Goal: Information Seeking & Learning: Learn about a topic

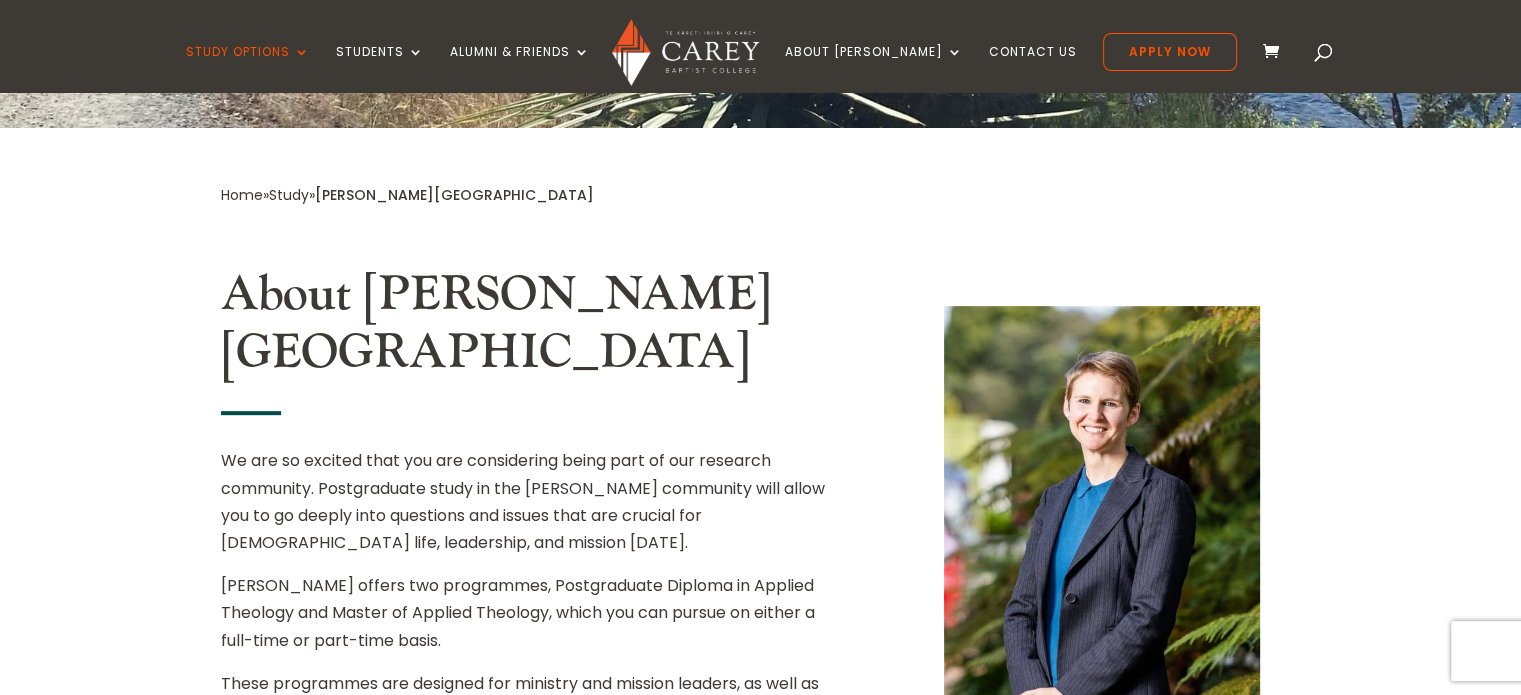
scroll to position [710, 0]
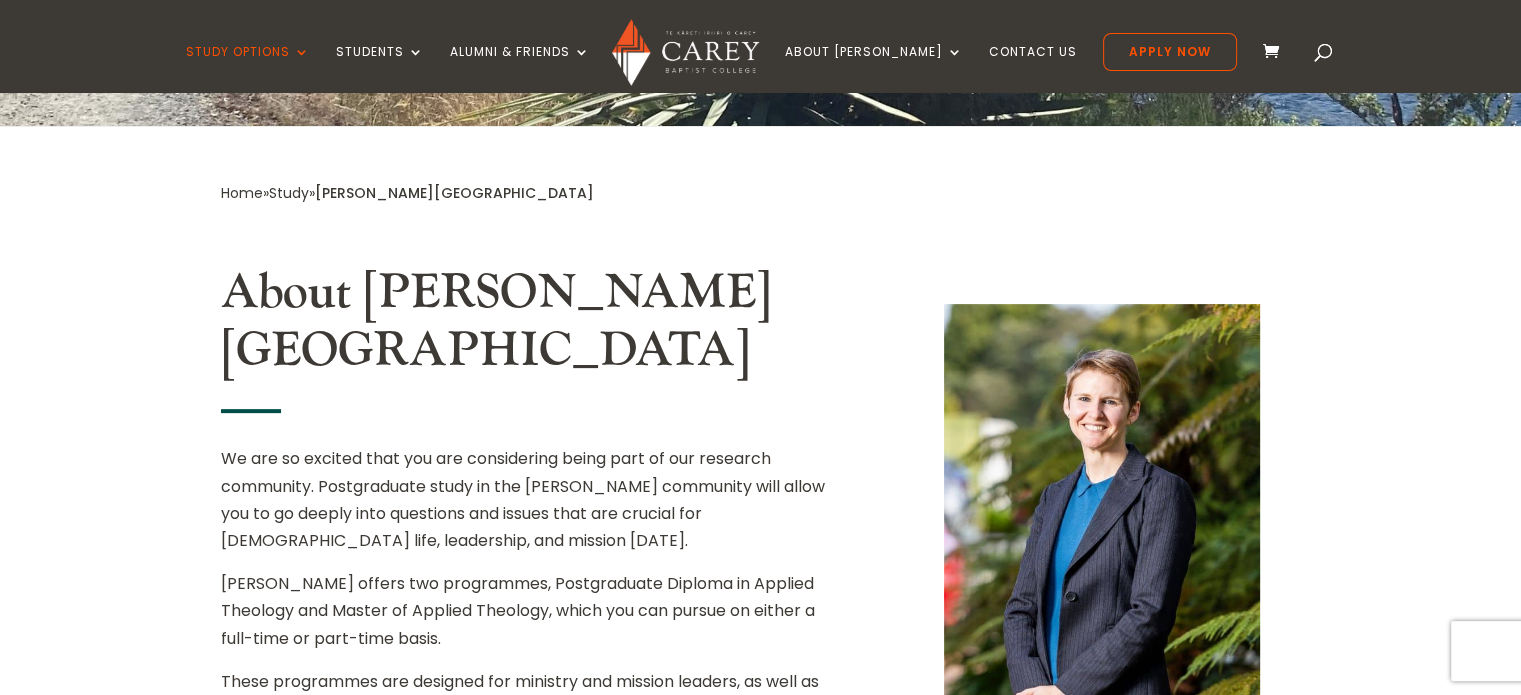
click at [529, 445] on p "We are so excited that you are considering being part of our research community…" at bounding box center [533, 507] width 624 height 125
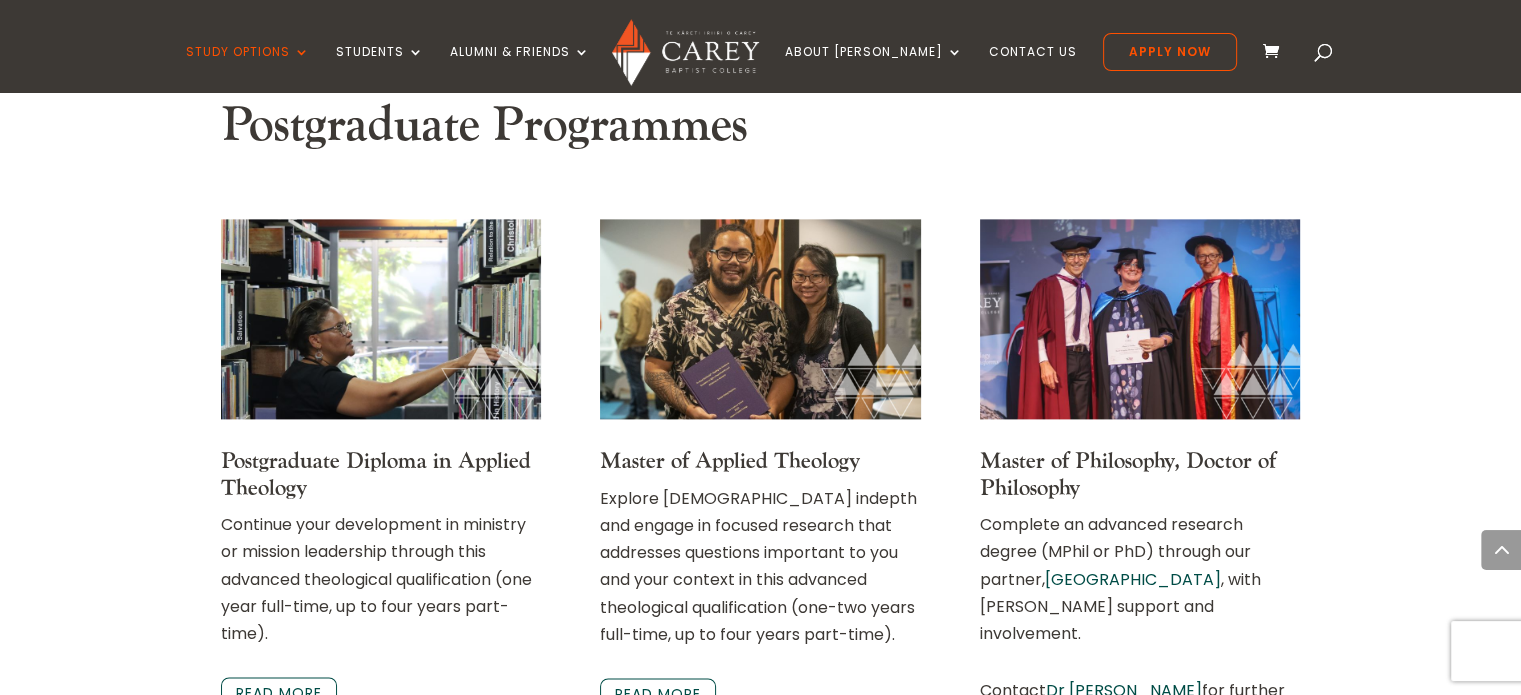
scroll to position [2561, 0]
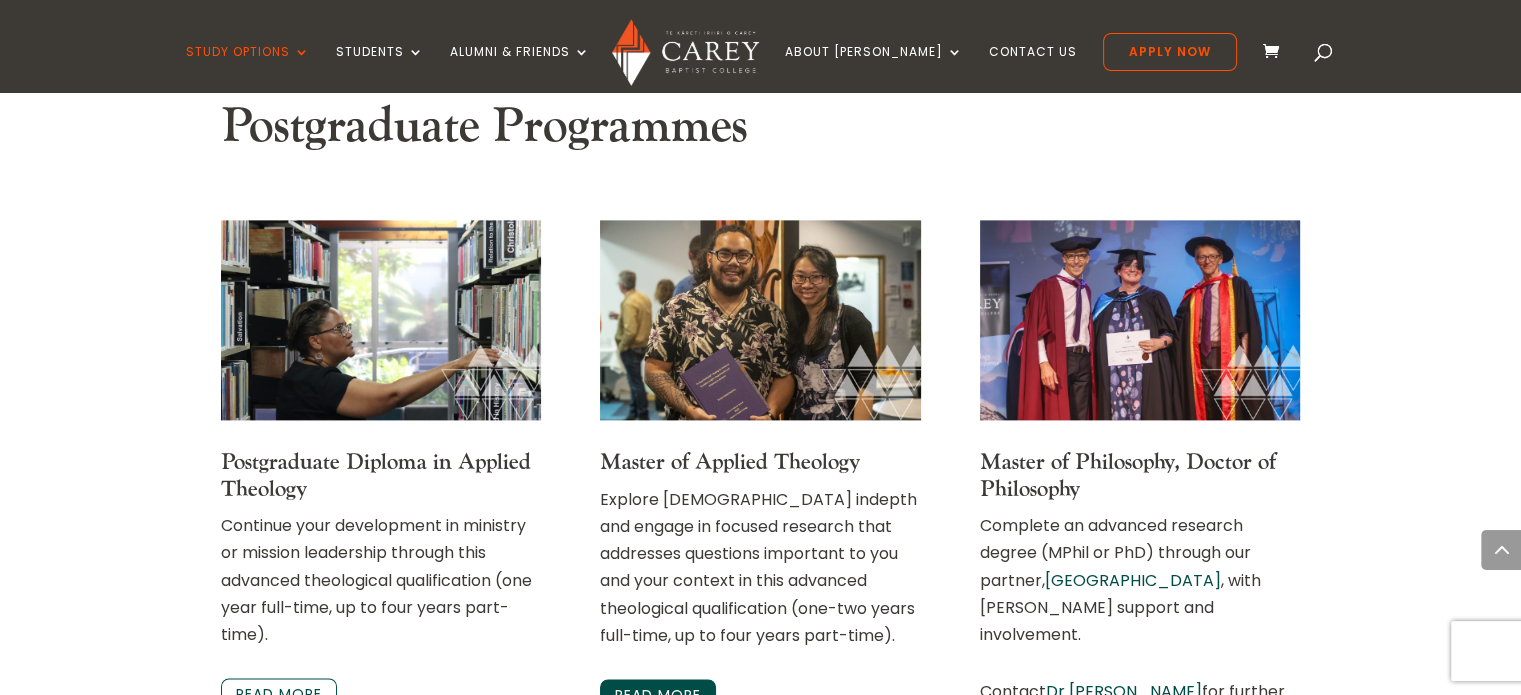
click at [704, 679] on link "Read more" at bounding box center [658, 696] width 116 height 34
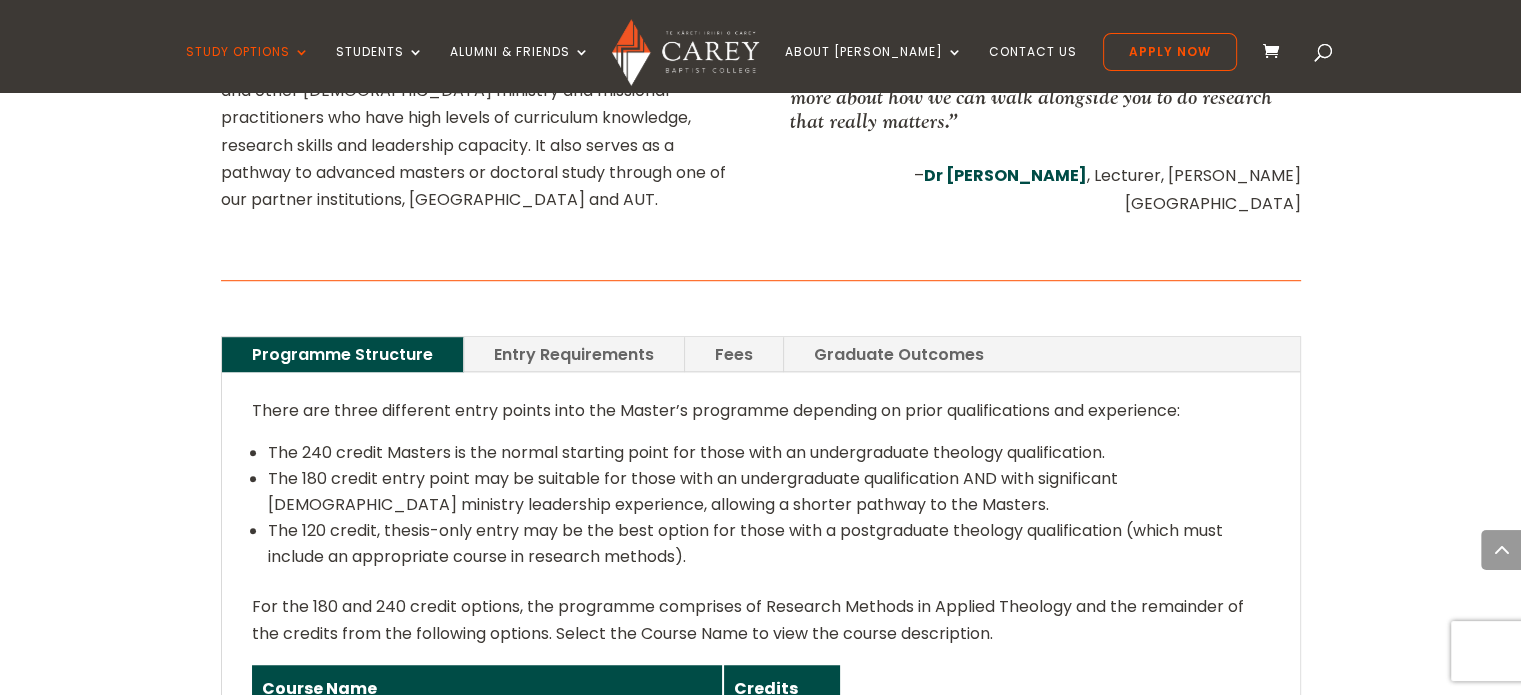
scroll to position [1246, 0]
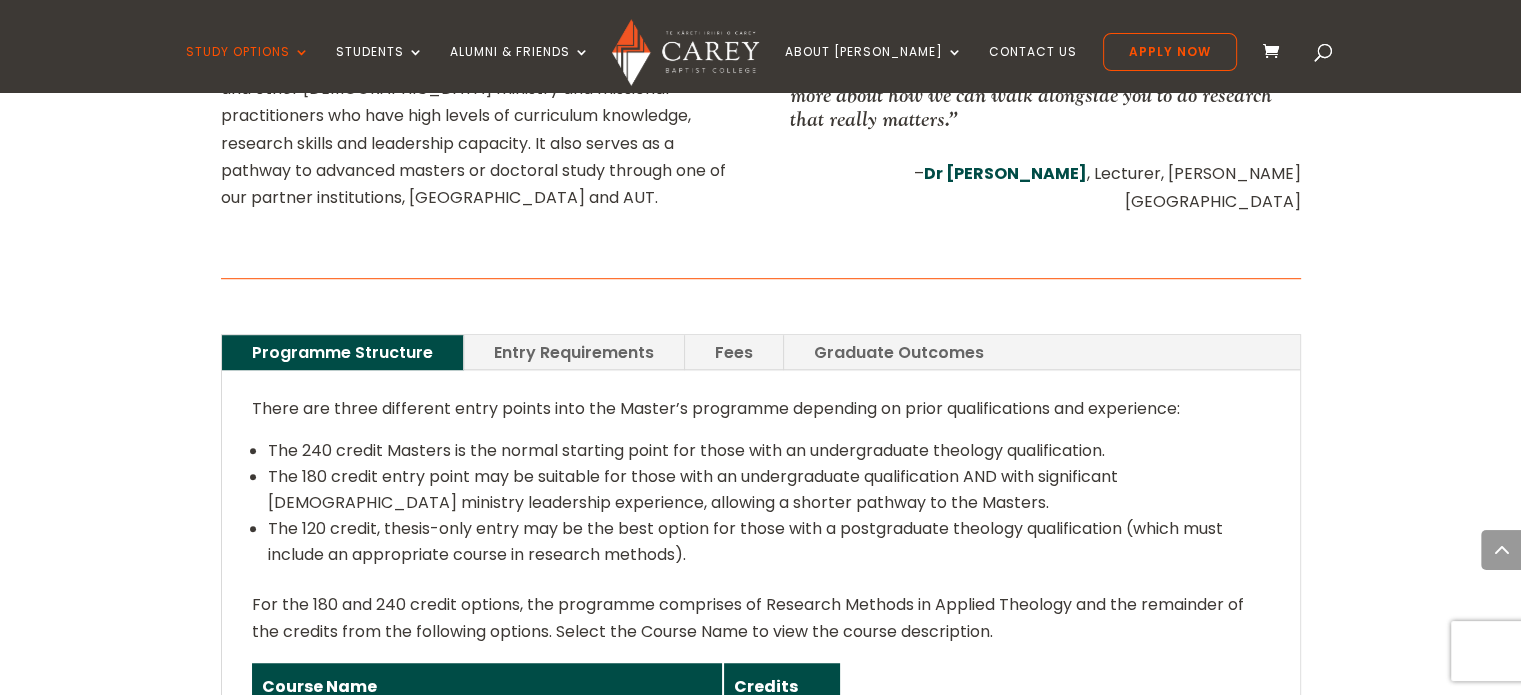
click at [709, 338] on link "Fees" at bounding box center [734, 352] width 98 height 35
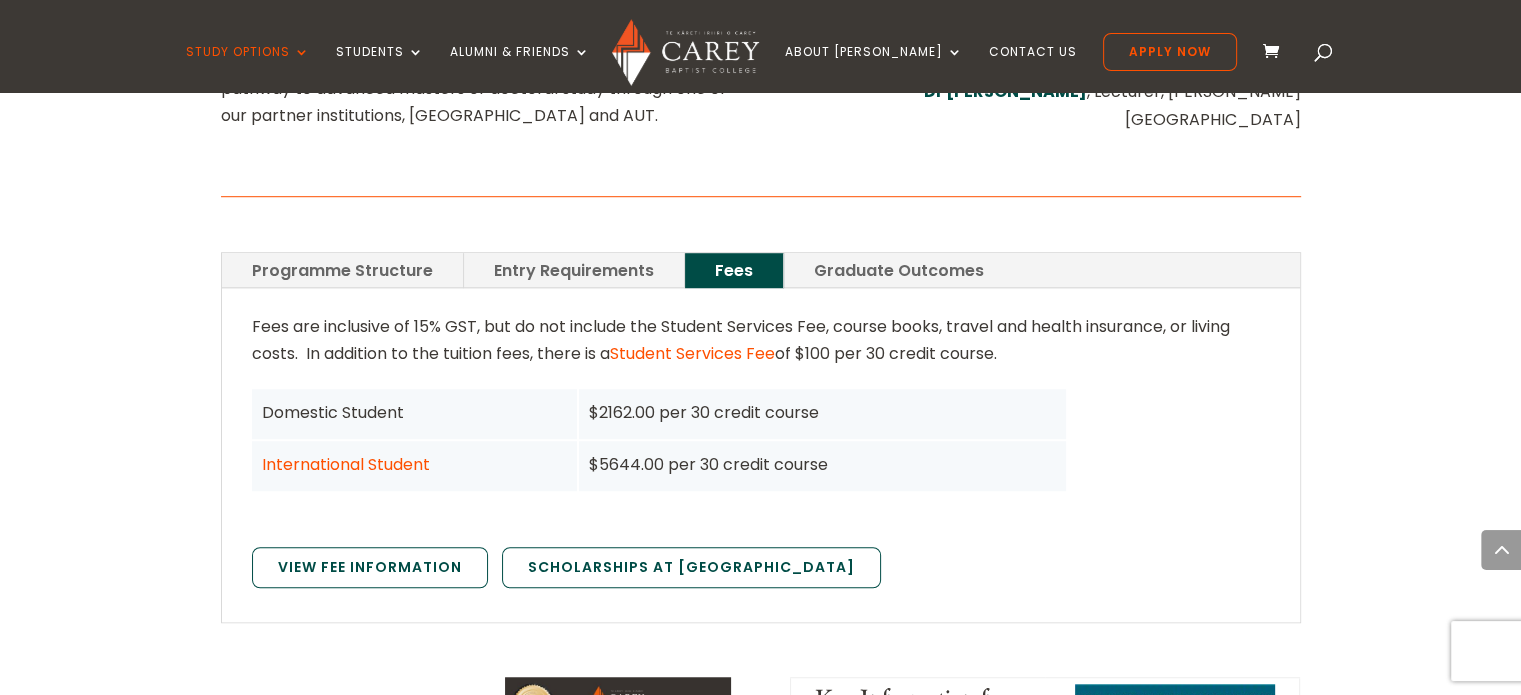
scroll to position [1350, 0]
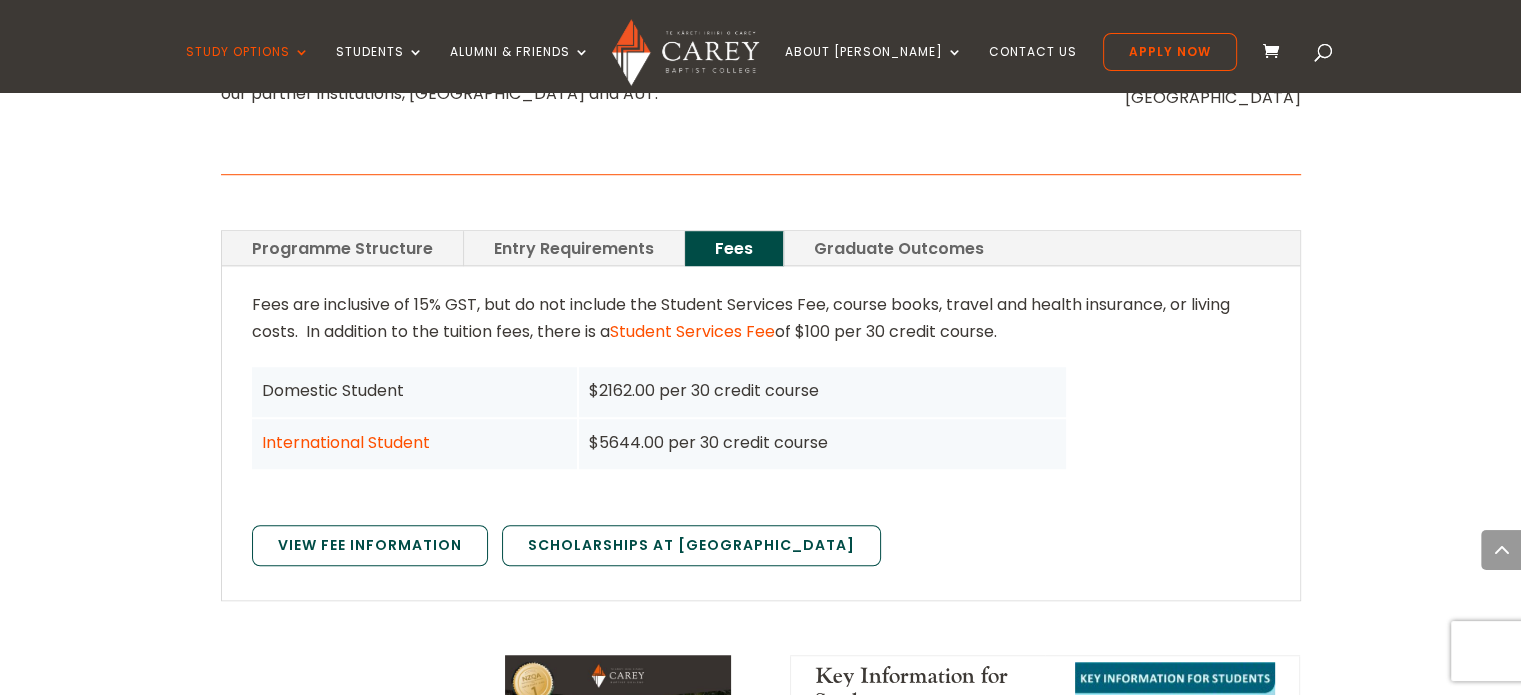
click at [601, 231] on link "Entry Requirements" at bounding box center [574, 248] width 220 height 35
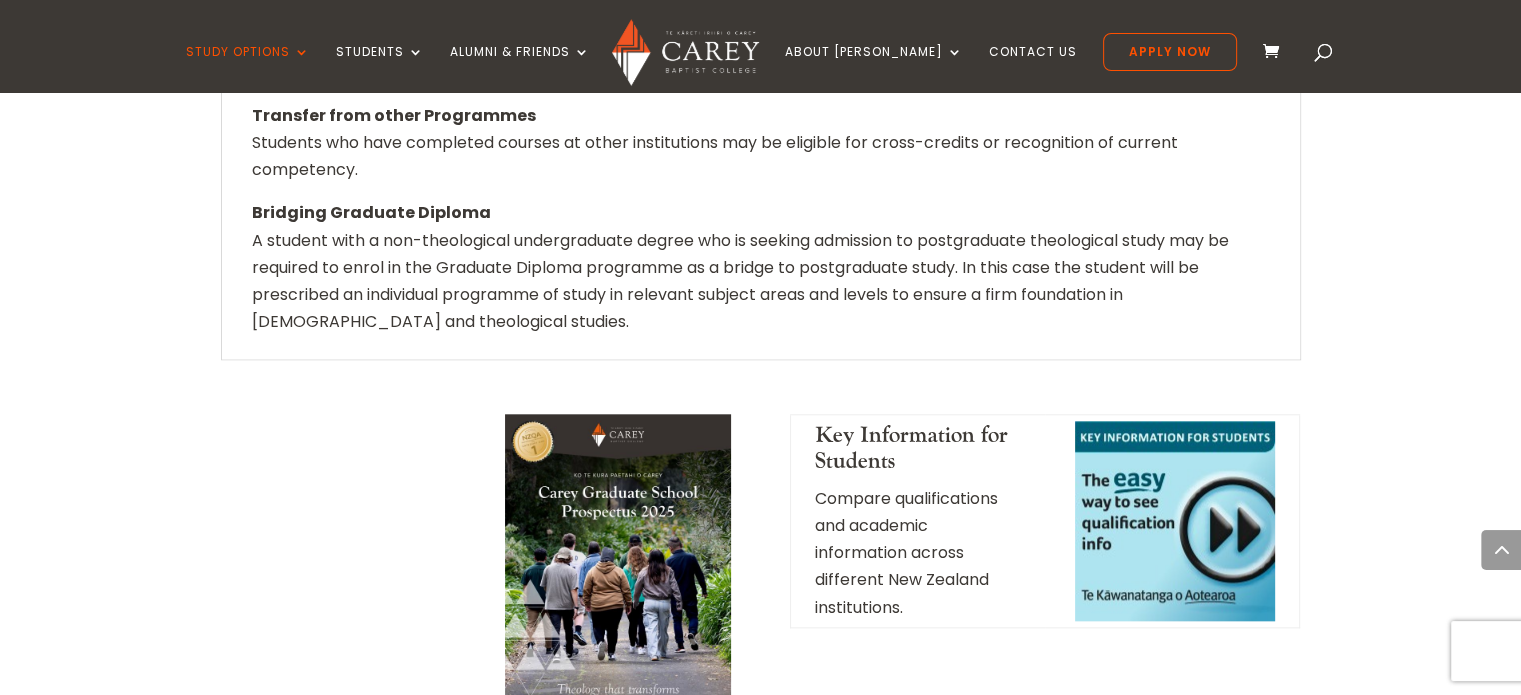
scroll to position [1974, 0]
click at [590, 477] on img at bounding box center [617, 574] width 225 height 319
